Goal: Transaction & Acquisition: Purchase product/service

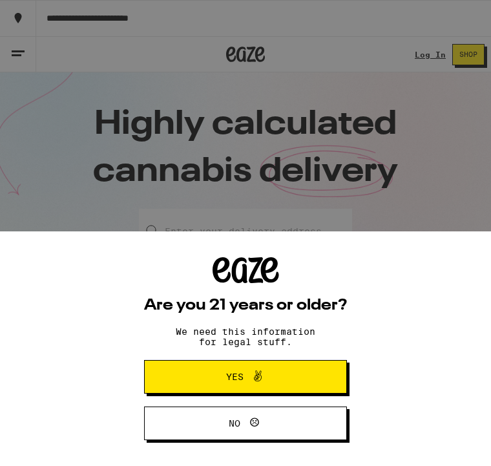
click at [301, 377] on button "Yes" at bounding box center [245, 377] width 203 height 34
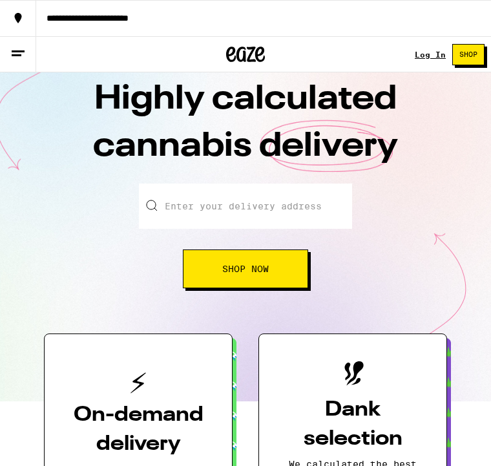
scroll to position [24, 0]
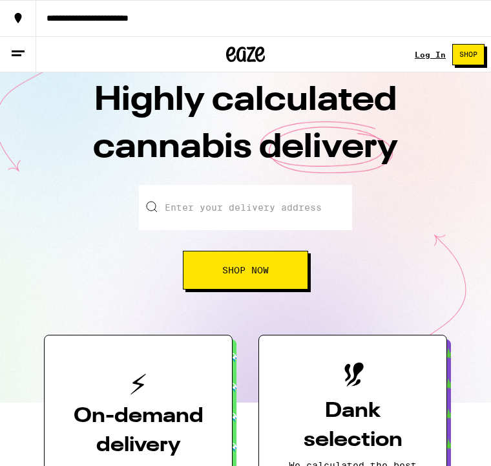
click at [473, 53] on span "Shop" at bounding box center [468, 54] width 18 height 7
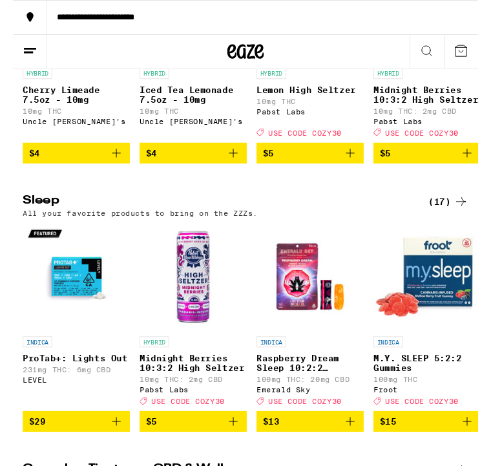
scroll to position [3816, 0]
